Goal: Entertainment & Leisure: Consume media (video, audio)

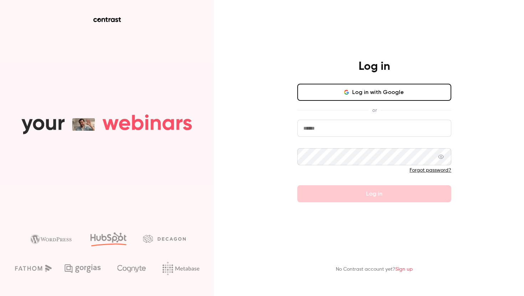
click at [329, 132] on input "email" at bounding box center [375, 128] width 154 height 17
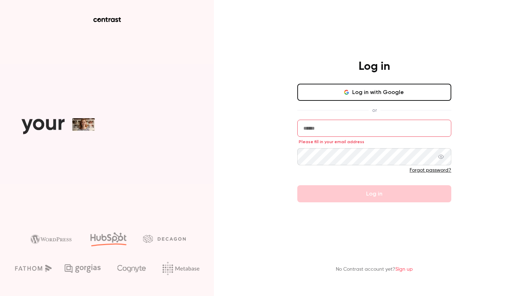
paste input "**********"
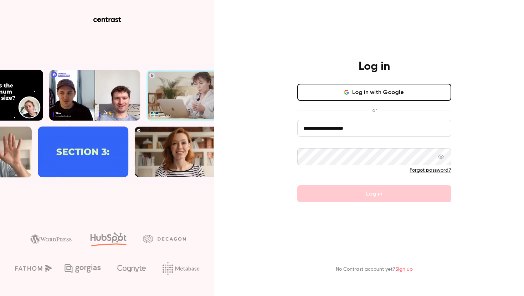
type input "**********"
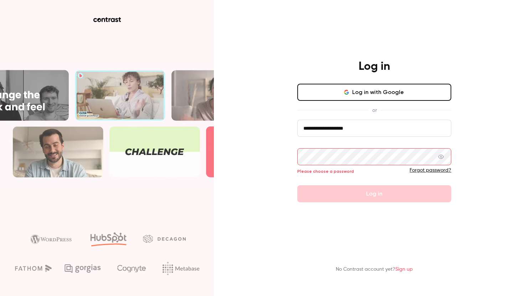
click at [298, 186] on button "Log in" at bounding box center [375, 194] width 154 height 17
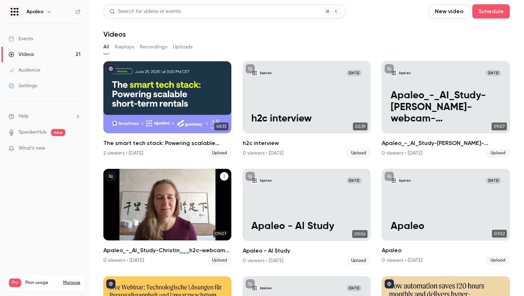
scroll to position [7, 0]
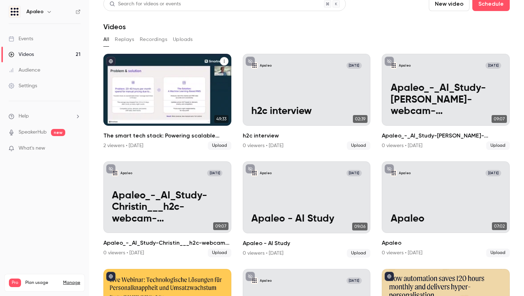
click at [179, 107] on div "The smart tech stack: Powering scalable short-term rentals AJL/Guestway/Smartne…" at bounding box center [167, 90] width 128 height 72
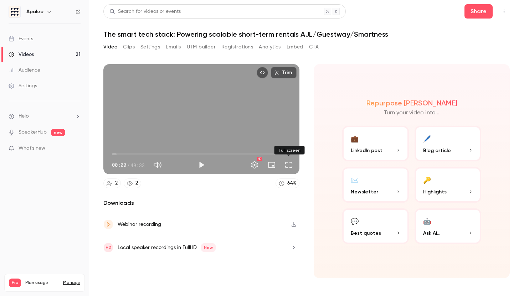
click at [292, 166] on button "Full screen" at bounding box center [289, 165] width 14 height 14
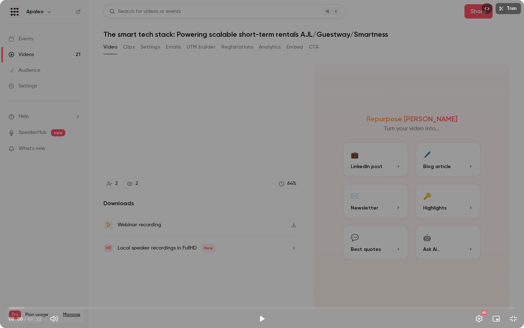
click at [275, 296] on span "00:00" at bounding box center [262, 307] width 507 height 11
drag, startPoint x: 273, startPoint y: 307, endPoint x: 193, endPoint y: 301, distance: 80.1
click at [193, 296] on span "18:09" at bounding box center [194, 308] width 2 height 2
click at [324, 296] on span "30:50" at bounding box center [262, 307] width 507 height 11
drag, startPoint x: 324, startPoint y: 308, endPoint x: 304, endPoint y: 307, distance: 20.0
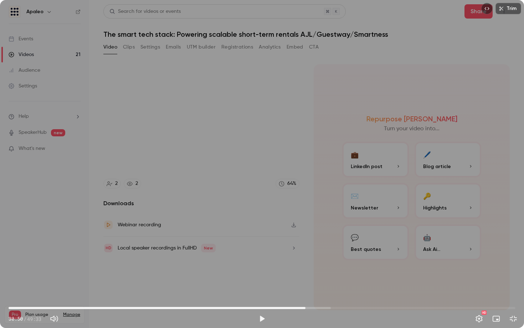
click at [305, 296] on span "29:02" at bounding box center [306, 308] width 2 height 2
click at [288, 296] on span "27:19" at bounding box center [262, 307] width 507 height 11
click at [353, 238] on div "Trim 27:19 27:19 / 49:33 HD" at bounding box center [262, 164] width 524 height 328
click at [301, 296] on span "28:32" at bounding box center [262, 307] width 507 height 11
click at [295, 296] on span "28:01" at bounding box center [262, 307] width 507 height 11
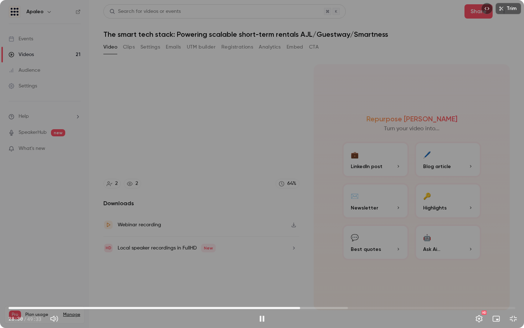
click at [239, 205] on div "Trim 28:30 28:30 / 49:33 HD" at bounding box center [262, 164] width 524 height 328
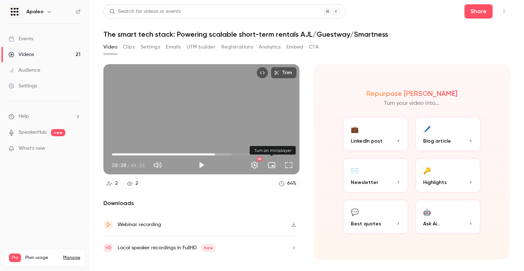
click at [272, 165] on button "Turn on miniplayer" at bounding box center [272, 165] width 14 height 14
click at [289, 163] on button "Full screen" at bounding box center [289, 165] width 14 height 14
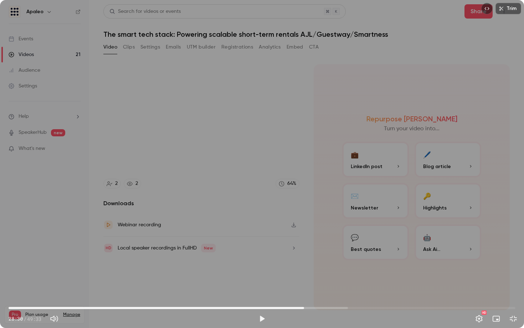
click at [304, 296] on span "28:53" at bounding box center [262, 307] width 507 height 11
drag, startPoint x: 305, startPoint y: 308, endPoint x: 385, endPoint y: 303, distance: 79.7
click at [385, 296] on span "36:44" at bounding box center [385, 308] width 2 height 2
drag, startPoint x: 386, startPoint y: 305, endPoint x: 430, endPoint y: 303, distance: 43.9
click at [429, 296] on span "40:57" at bounding box center [428, 308] width 2 height 2
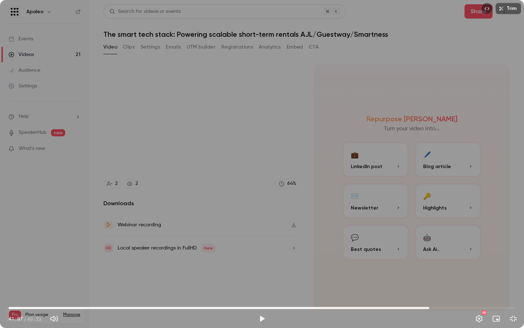
click at [441, 296] on span "41:07" at bounding box center [262, 307] width 507 height 11
click at [335, 239] on div "Trim 42:14 42:14 / 49:33 HD" at bounding box center [262, 164] width 524 height 328
click at [325, 225] on div "Trim 42:15 42:15 / 49:33 HD" at bounding box center [262, 164] width 524 height 328
click at [462, 296] on span "42:15" at bounding box center [262, 307] width 507 height 11
drag, startPoint x: 462, startPoint y: 309, endPoint x: 491, endPoint y: 306, distance: 29.4
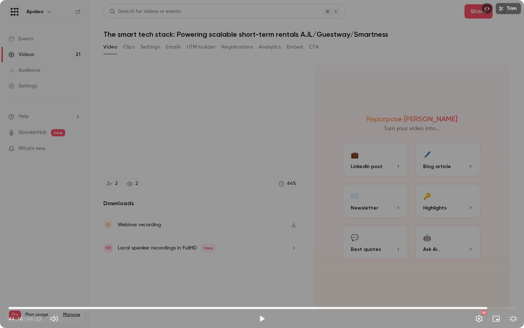
click at [489, 296] on span "46:48" at bounding box center [488, 308] width 2 height 2
drag, startPoint x: 491, startPoint y: 306, endPoint x: 503, endPoint y: 306, distance: 12.1
click at [499, 296] on span "47:49" at bounding box center [498, 308] width 2 height 2
click at [510, 296] on span "49:00" at bounding box center [262, 307] width 507 height 11
click at [303, 296] on span "49:00" at bounding box center [262, 307] width 507 height 11
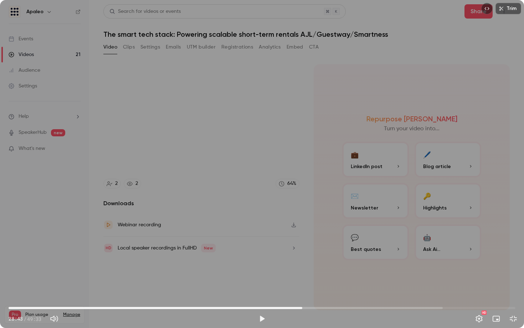
click at [224, 296] on span "28:43" at bounding box center [262, 307] width 507 height 11
click at [237, 296] on span "22:20" at bounding box center [262, 307] width 507 height 11
click at [261, 296] on span "22:20" at bounding box center [262, 307] width 507 height 11
click at [282, 296] on span "26:44" at bounding box center [262, 307] width 507 height 11
click at [296, 296] on span "28:07" at bounding box center [262, 307] width 507 height 11
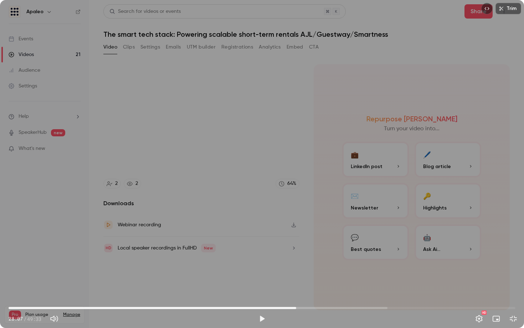
click at [280, 296] on span "28:07" at bounding box center [262, 307] width 507 height 11
click at [263, 296] on button "Play" at bounding box center [262, 318] width 14 height 14
click at [284, 296] on span "26:56" at bounding box center [284, 308] width 2 height 2
click at [46, 296] on span "27:10" at bounding box center [262, 307] width 507 height 11
click at [76, 296] on span "06:35" at bounding box center [262, 307] width 507 height 11
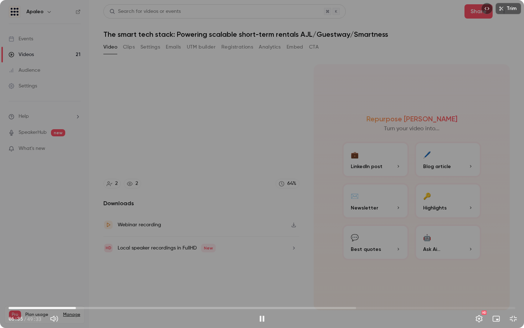
click at [94, 296] on span "06:35" at bounding box center [262, 307] width 507 height 11
click at [121, 296] on span "10:58" at bounding box center [262, 307] width 507 height 11
click at [106, 296] on span "10:59" at bounding box center [262, 307] width 507 height 11
click at [97, 296] on span "09:31" at bounding box center [262, 307] width 507 height 11
click at [420, 126] on div "Trim 10:06 10:06 / 49:33 HD" at bounding box center [262, 164] width 524 height 328
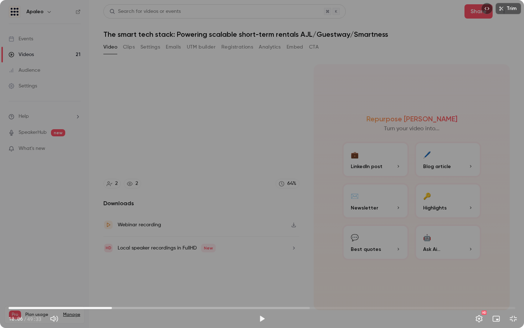
click at [420, 126] on div "Trim 10:06 10:06 / 49:33 HD" at bounding box center [262, 164] width 524 height 328
click at [420, 126] on div "Trim 10:07 10:07 / 49:33 HD" at bounding box center [262, 164] width 524 height 328
click at [333, 144] on div "Trim 10:07 10:07 / 49:33 HD" at bounding box center [262, 164] width 524 height 328
click at [91, 296] on span "10:08" at bounding box center [262, 307] width 507 height 11
click at [475, 296] on button "Settings" at bounding box center [479, 318] width 14 height 14
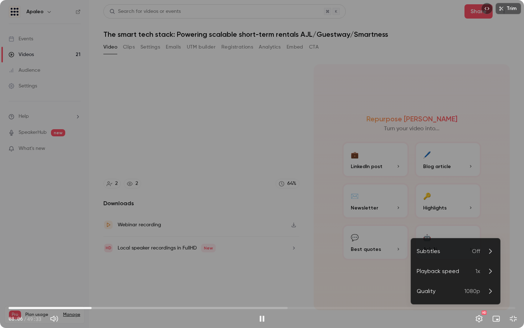
click at [471, 274] on div "Playback speed" at bounding box center [446, 271] width 59 height 9
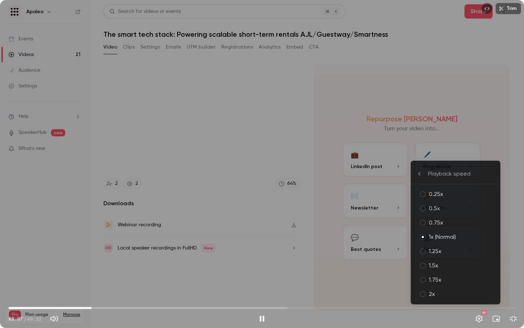
click at [451, 254] on div "1.25x" at bounding box center [462, 251] width 66 height 9
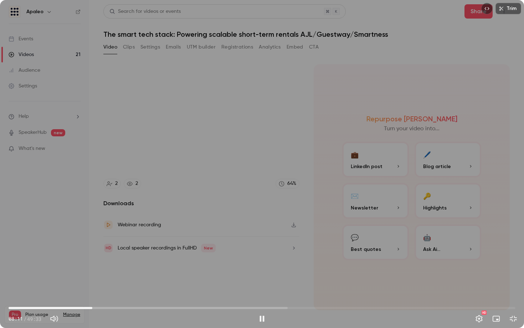
click at [93, 296] on span "08:11" at bounding box center [92, 308] width 2 height 2
click at [98, 296] on span "08:44" at bounding box center [98, 308] width 2 height 2
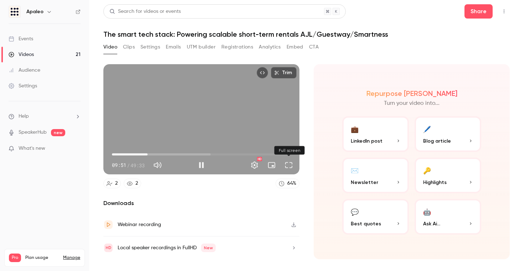
click at [290, 168] on button "Full screen" at bounding box center [289, 165] width 14 height 14
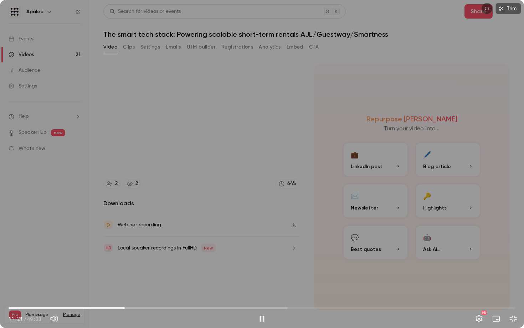
click at [125, 296] on span "11:21" at bounding box center [262, 307] width 507 height 11
click at [132, 296] on span "12:05" at bounding box center [262, 307] width 507 height 11
click at [146, 296] on span "12:06" at bounding box center [262, 307] width 507 height 11
click at [144, 296] on span "13:14" at bounding box center [144, 308] width 2 height 2
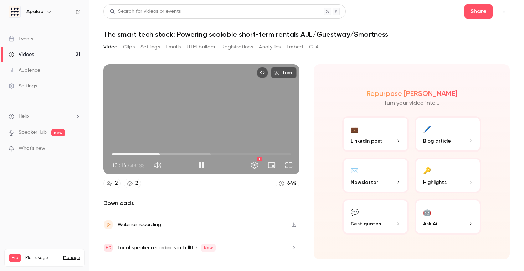
click at [207, 129] on div "Trim 13:16 13:16 / 49:33 HD" at bounding box center [201, 119] width 196 height 110
click at [155, 155] on span "13:16" at bounding box center [201, 154] width 179 height 11
click at [146, 154] on span "11:50" at bounding box center [201, 154] width 179 height 11
click at [204, 168] on button "Play" at bounding box center [201, 165] width 14 height 14
click at [213, 128] on div "Trim 09:40 09:40 / 49:33 HD" at bounding box center [201, 119] width 196 height 110
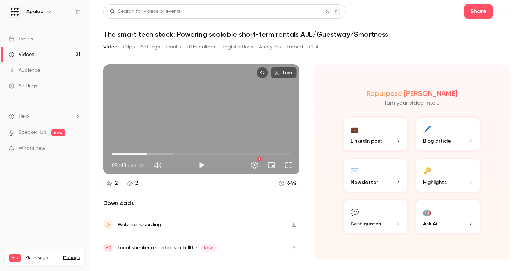
click at [142, 154] on span "09:40" at bounding box center [201, 154] width 179 height 11
click at [208, 131] on div "Trim 08:17 08:17 / 49:33 HD" at bounding box center [201, 119] width 196 height 110
click at [148, 155] on span "08:19" at bounding box center [201, 154] width 179 height 11
click at [146, 155] on span "09:28" at bounding box center [146, 154] width 2 height 2
click at [143, 155] on span "08:41" at bounding box center [143, 154] width 2 height 2
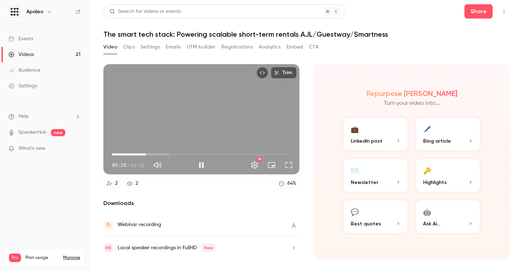
click at [248, 118] on div "Trim 09:28 09:28 / 49:33 HD" at bounding box center [201, 119] width 196 height 110
click at [200, 166] on button "Play" at bounding box center [201, 165] width 14 height 14
click at [215, 112] on div "Trim 09:42 09:42 / 49:33 HD" at bounding box center [201, 119] width 196 height 110
click at [198, 162] on button "Play" at bounding box center [201, 165] width 14 height 14
click at [201, 88] on div "Trim 10:09 10:09 / 49:33 HD" at bounding box center [201, 119] width 196 height 110
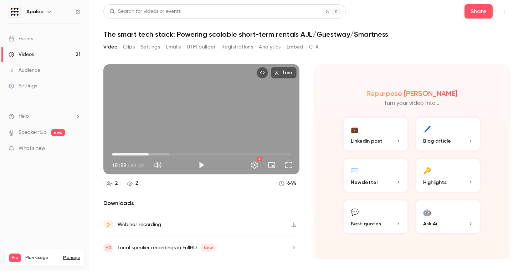
click at [148, 155] on span "10:09" at bounding box center [149, 154] width 2 height 2
click at [183, 140] on div "Trim 09:40 09:40 / 49:33 HD" at bounding box center [201, 119] width 196 height 110
click at [202, 166] on button "Pause" at bounding box center [201, 165] width 14 height 14
click at [201, 166] on button "Play" at bounding box center [201, 165] width 14 height 14
click at [201, 121] on div "Trim 10:09 10:09 / 49:33 HD" at bounding box center [201, 119] width 196 height 110
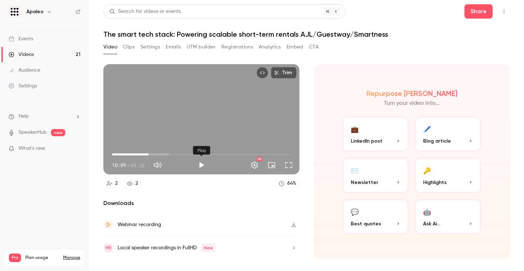
click at [203, 163] on button "Play" at bounding box center [201, 165] width 14 height 14
click at [153, 154] on span "11:27" at bounding box center [201, 154] width 179 height 11
click at [149, 154] on span "11:28" at bounding box center [201, 154] width 179 height 11
click at [187, 126] on div "Trim 10:22 10:22 / 49:33 HD" at bounding box center [201, 119] width 196 height 110
type input "*****"
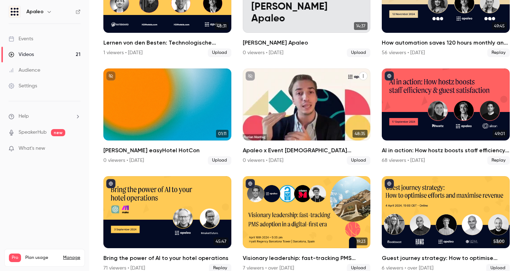
scroll to position [318, 0]
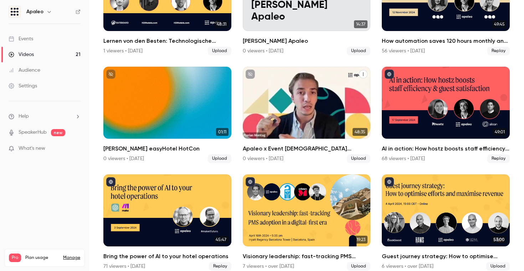
click at [292, 110] on div "Apaleo x Event Temple Webinar" at bounding box center [307, 103] width 128 height 72
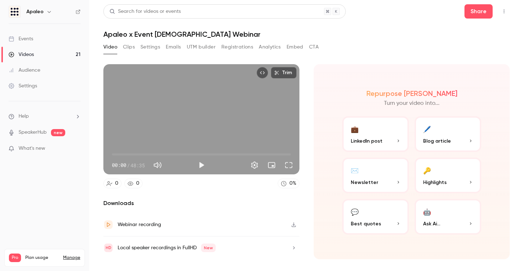
click at [197, 164] on button "Play" at bounding box center [201, 165] width 14 height 14
click at [125, 153] on span "00:01" at bounding box center [201, 154] width 179 height 11
click at [119, 154] on span "03:24" at bounding box center [201, 154] width 179 height 11
click at [123, 155] on span "01:58" at bounding box center [201, 154] width 179 height 11
click at [201, 166] on button "Pause" at bounding box center [201, 165] width 14 height 14
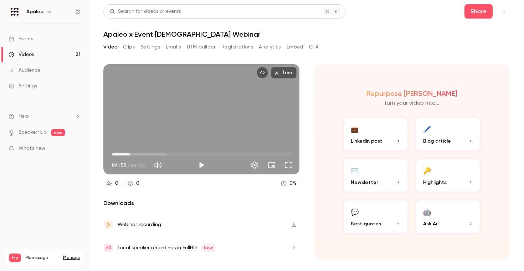
type input "*****"
